Goal: Information Seeking & Learning: Learn about a topic

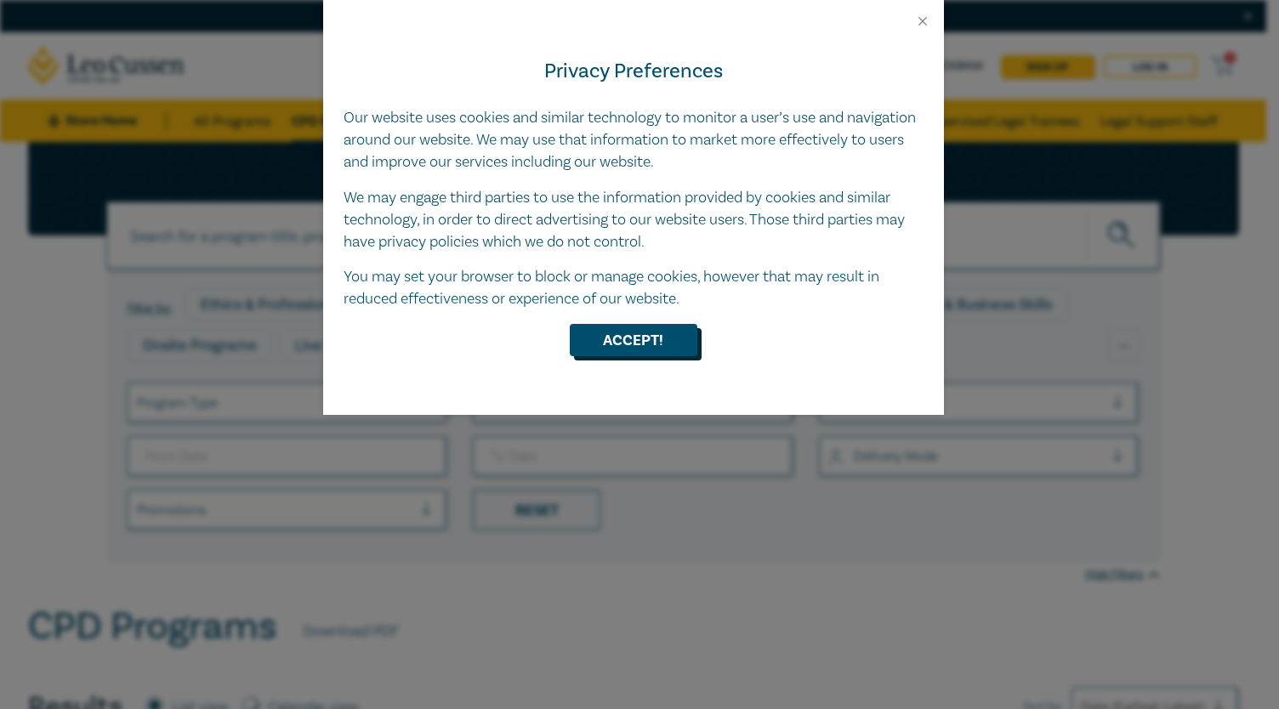
click at [610, 334] on button "Accept!" at bounding box center [634, 340] width 128 height 32
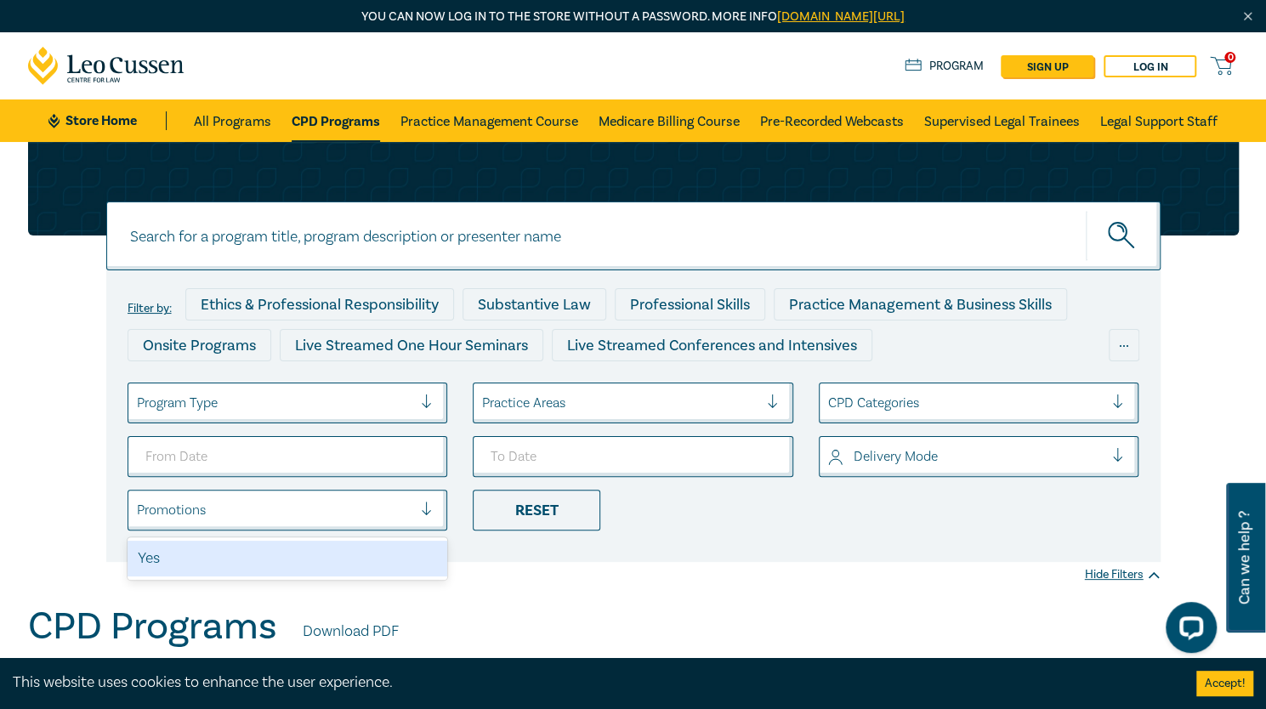
click at [433, 499] on div at bounding box center [434, 510] width 26 height 39
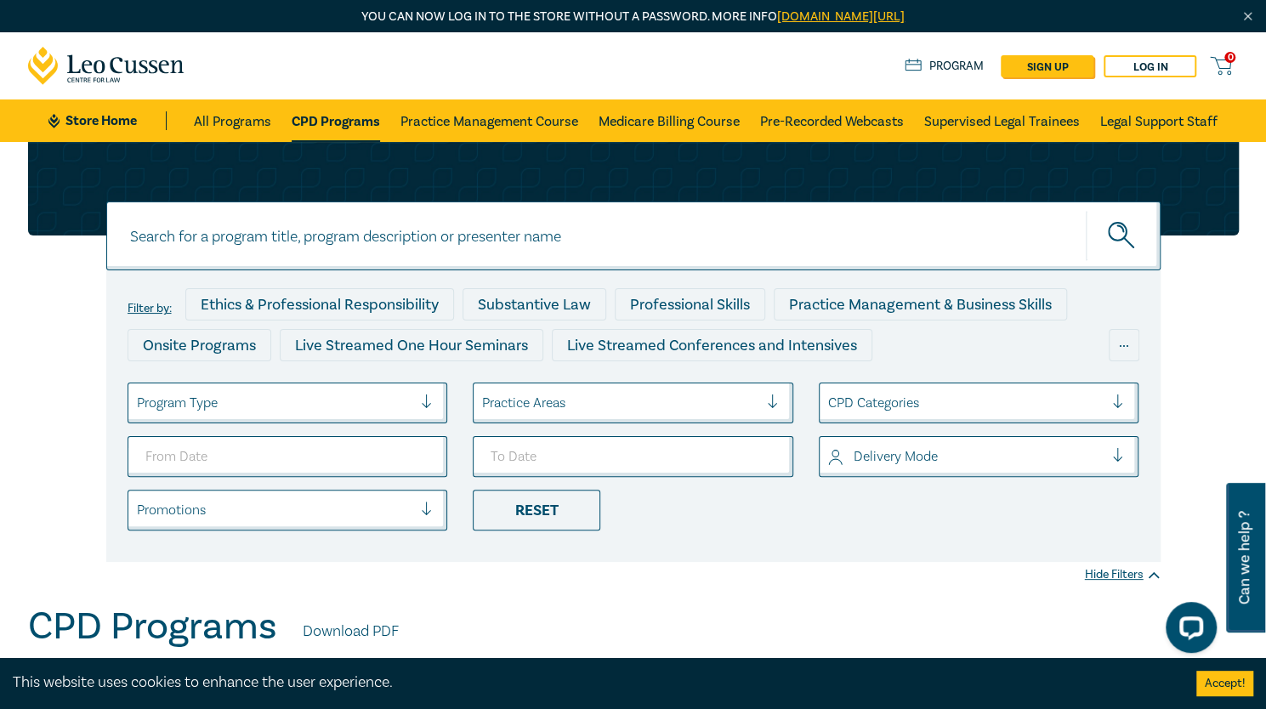
click at [435, 500] on div at bounding box center [434, 510] width 26 height 39
click at [833, 116] on link "Pre-Recorded Webcasts" at bounding box center [832, 120] width 144 height 43
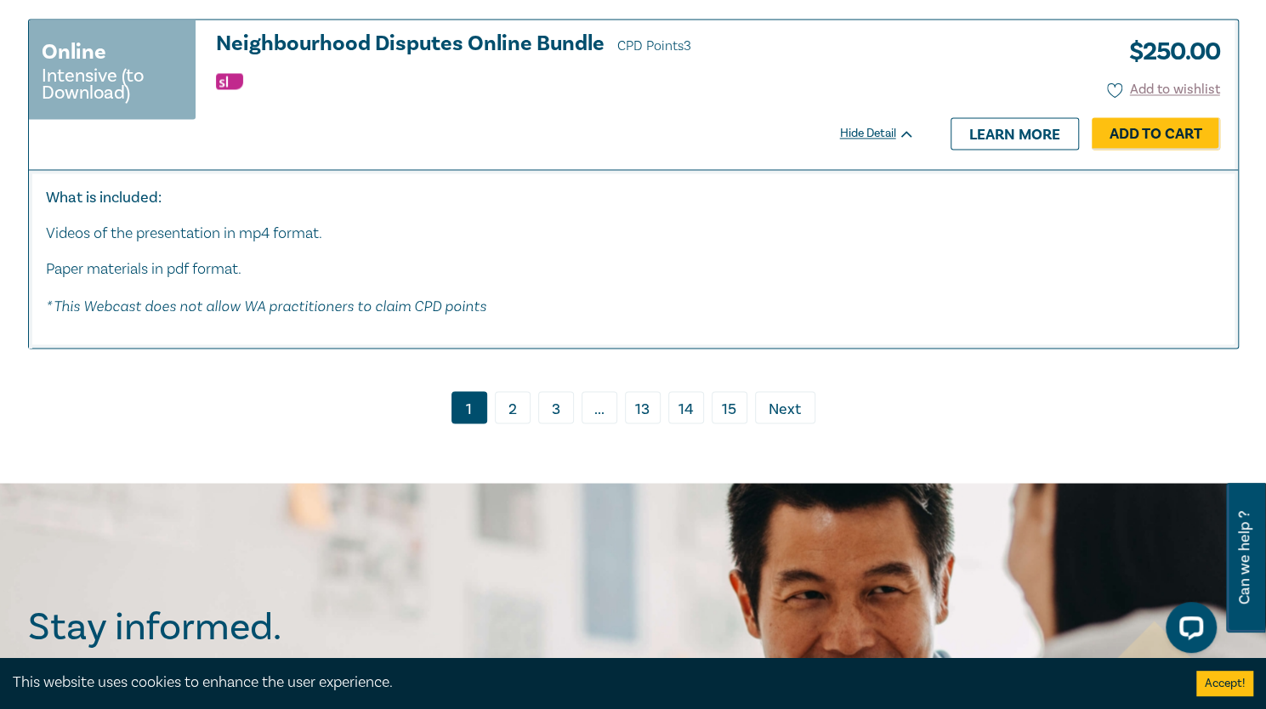
scroll to position [9250, 0]
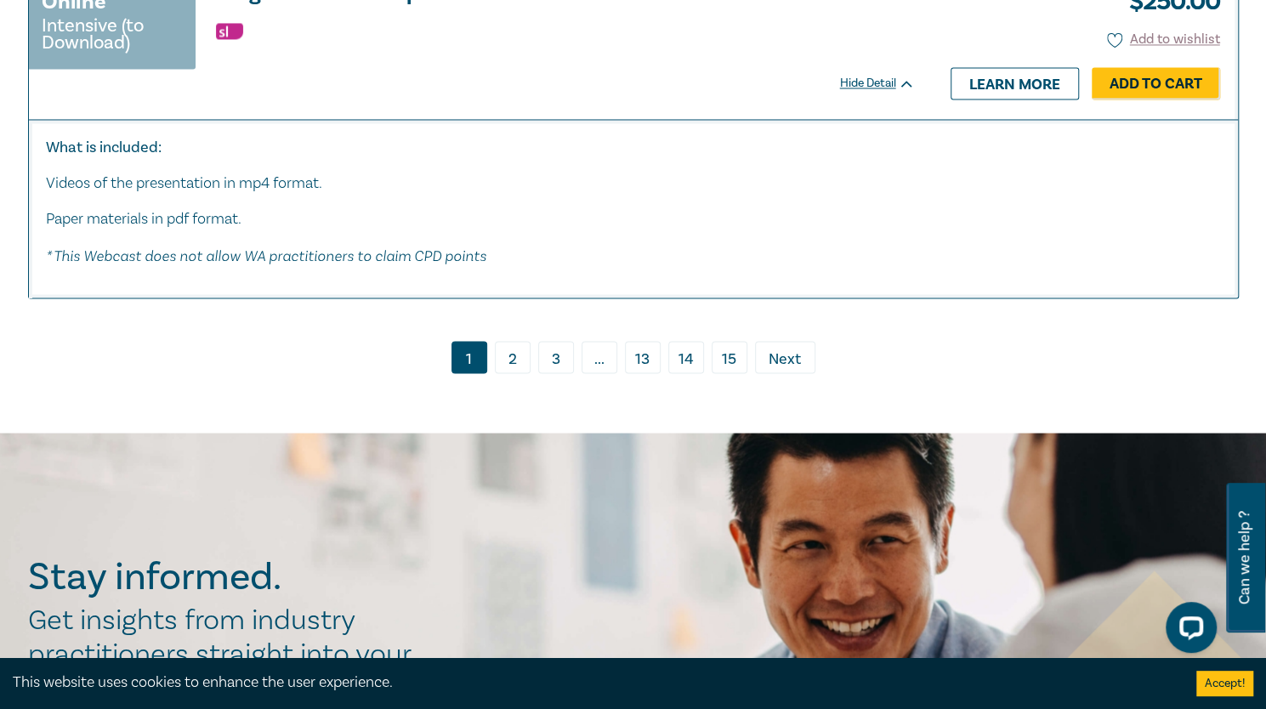
click at [505, 355] on link "2" at bounding box center [513, 357] width 36 height 32
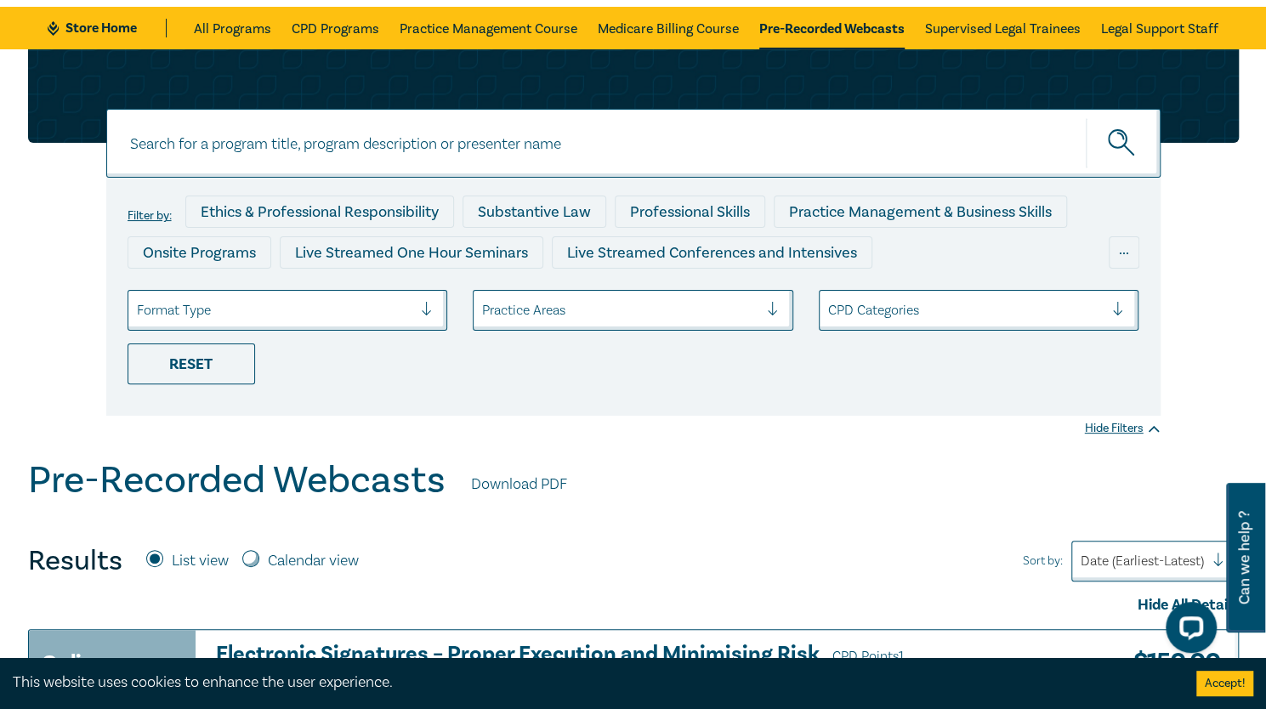
scroll to position [34, 0]
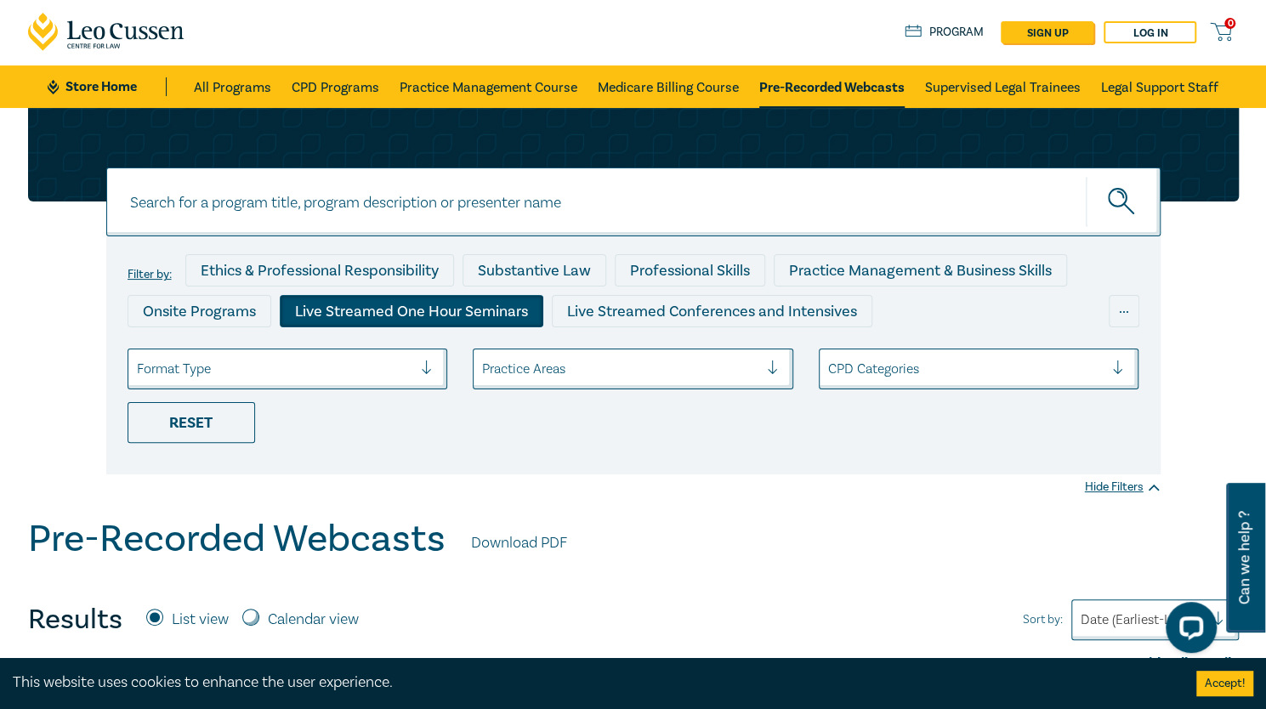
click at [469, 309] on div "Live Streamed One Hour Seminars" at bounding box center [412, 311] width 264 height 32
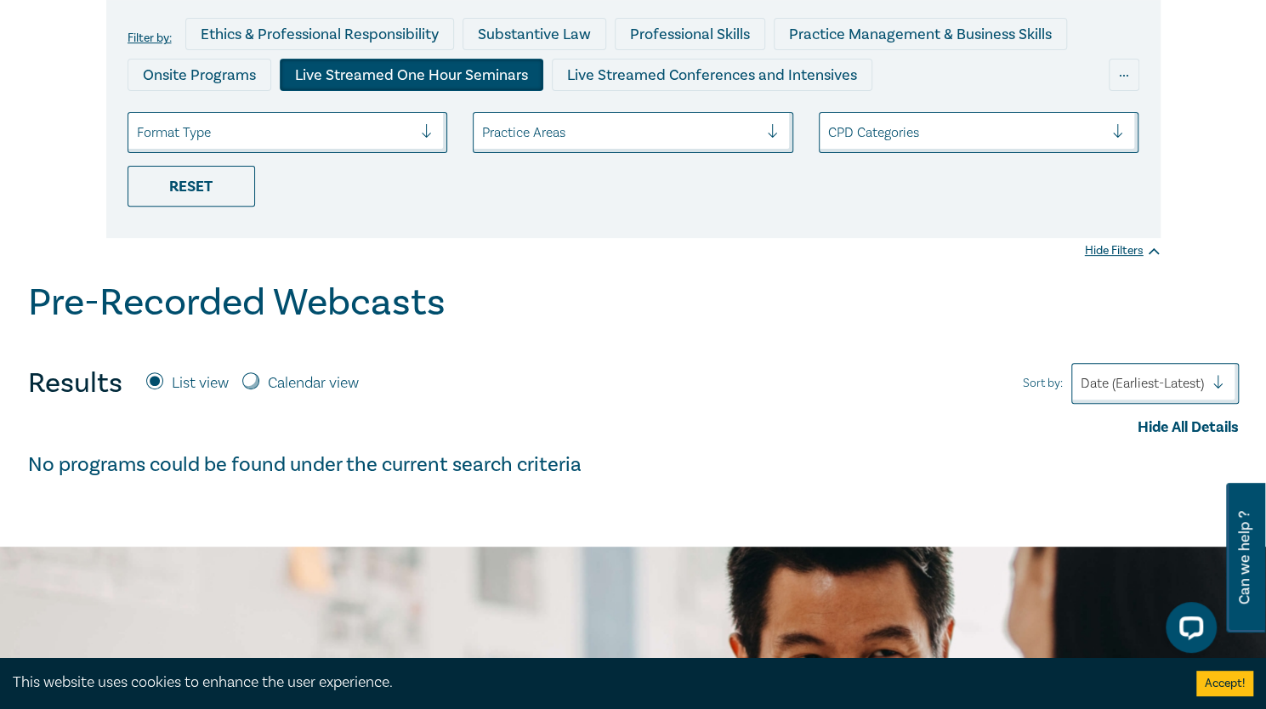
scroll to position [442, 0]
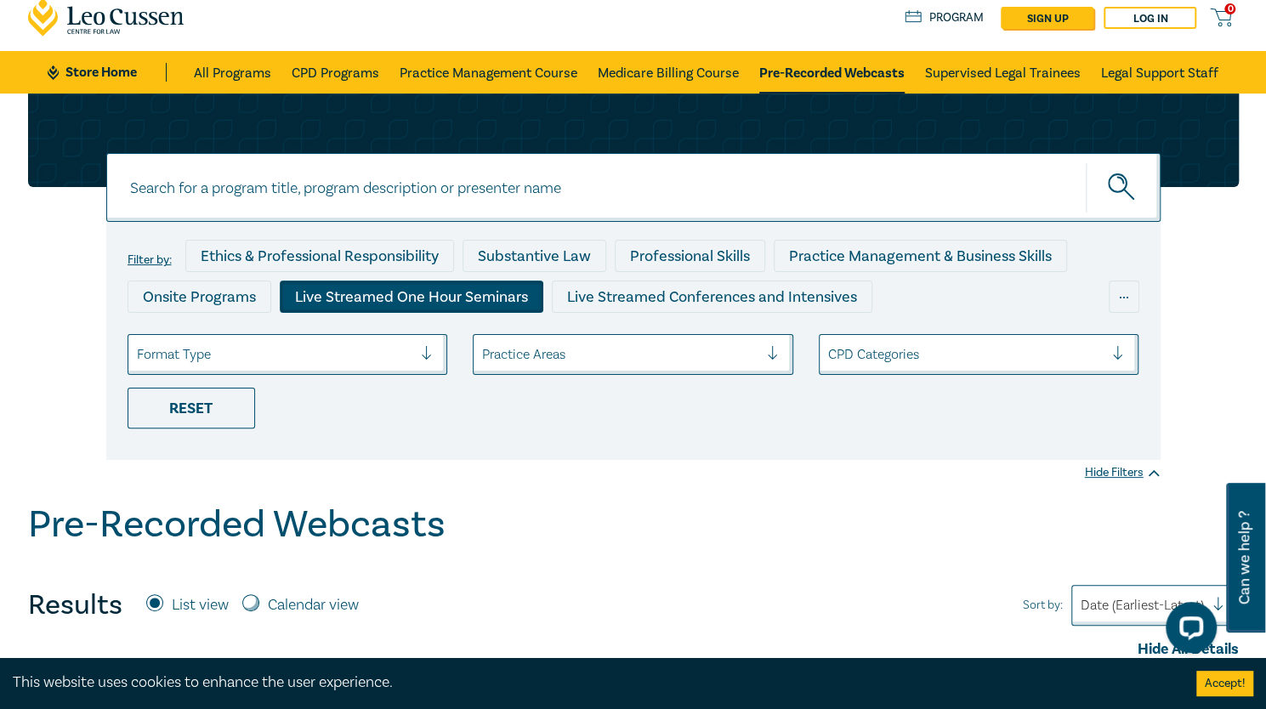
scroll to position [34, 0]
